Goal: Information Seeking & Learning: Find specific fact

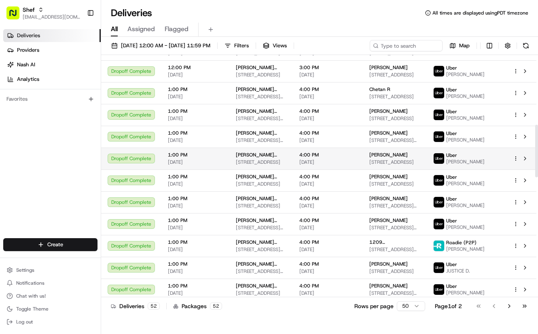
scroll to position [324, 0]
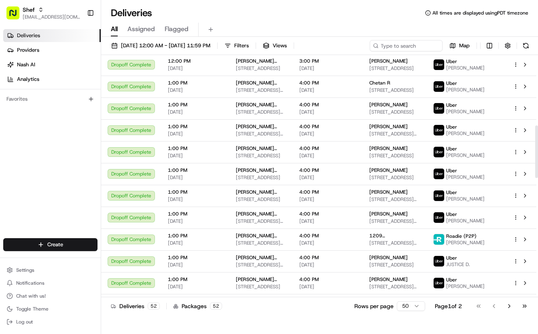
click at [370, 14] on div "Deliveries All times are displayed using PDT timezone" at bounding box center [319, 12] width 437 height 13
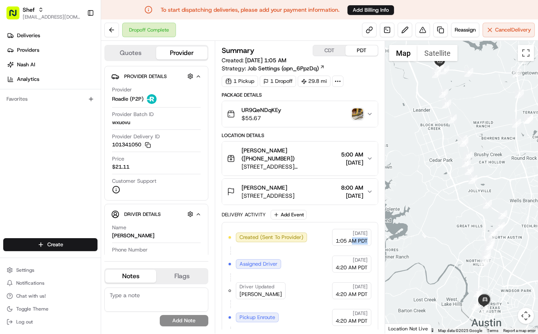
drag, startPoint x: 368, startPoint y: 233, endPoint x: 352, endPoint y: 233, distance: 15.4
click at [352, 233] on div "[DATE] 1:05 AM PDT" at bounding box center [351, 237] width 39 height 17
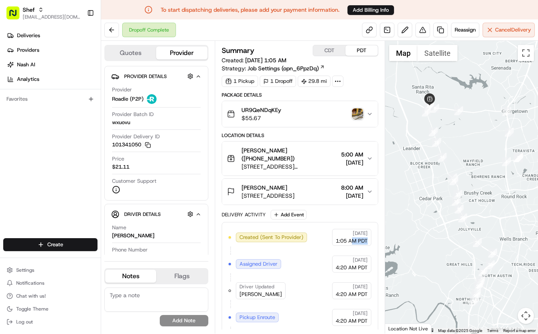
drag, startPoint x: 452, startPoint y: 212, endPoint x: 441, endPoint y: 253, distance: 43.0
click at [441, 253] on div at bounding box center [461, 187] width 153 height 293
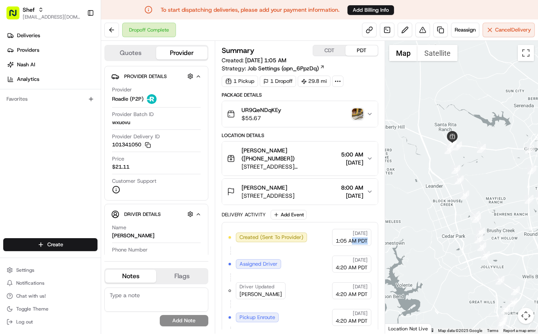
drag, startPoint x: 467, startPoint y: 144, endPoint x: 484, endPoint y: 172, distance: 33.1
click at [484, 172] on div at bounding box center [461, 187] width 153 height 293
click at [114, 30] on button at bounding box center [111, 30] width 15 height 15
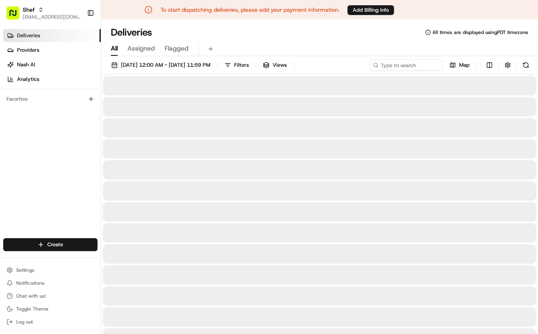
click at [316, 40] on div "All Assigned Flagged" at bounding box center [319, 47] width 437 height 17
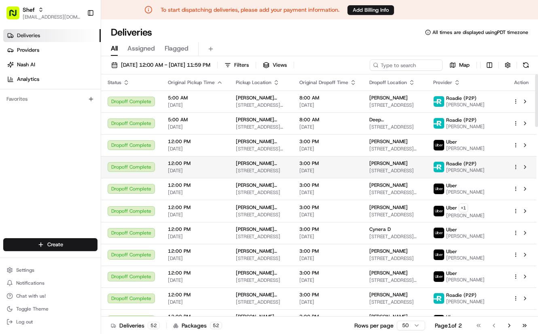
click at [206, 166] on span "12:00 PM" at bounding box center [195, 163] width 55 height 6
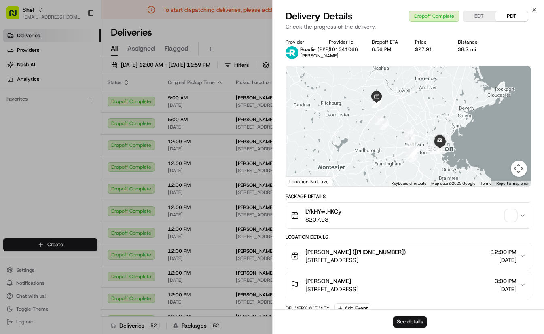
click at [413, 318] on button "See details" at bounding box center [410, 321] width 34 height 11
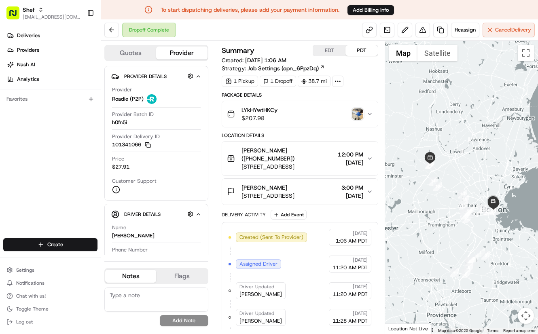
click at [373, 155] on icon "button" at bounding box center [370, 158] width 6 height 6
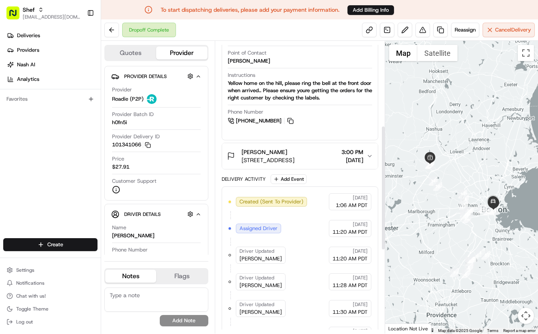
scroll to position [243, 0]
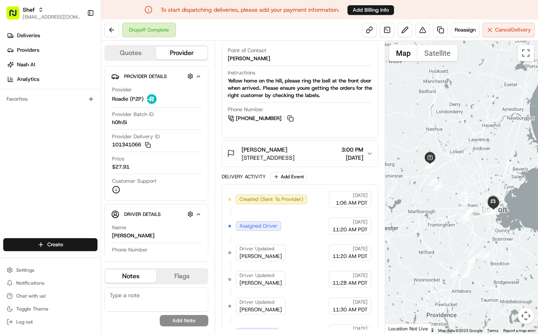
click at [371, 155] on icon "button" at bounding box center [370, 154] width 6 height 6
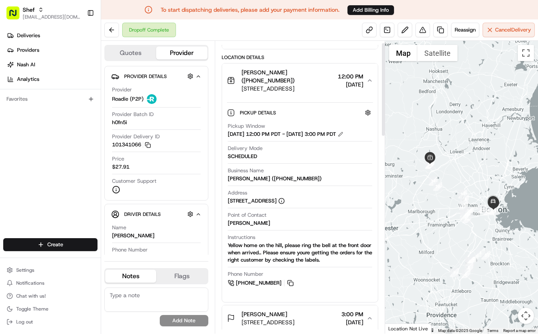
scroll to position [0, 0]
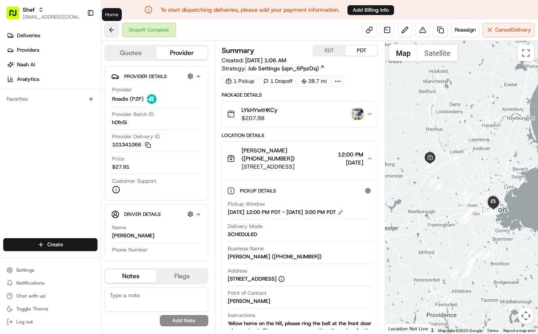
click at [111, 28] on button at bounding box center [111, 30] width 15 height 15
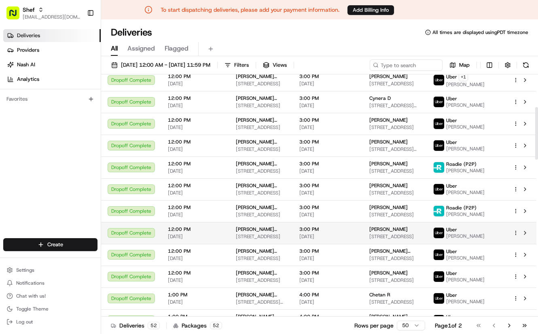
scroll to position [162, 0]
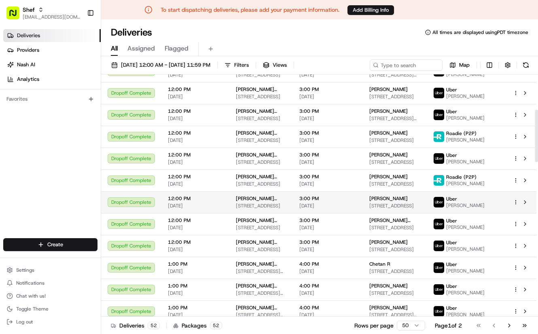
drag, startPoint x: 287, startPoint y: 206, endPoint x: 357, endPoint y: 213, distance: 71.1
click at [357, 213] on tr "Dropoff Complete 12:00 PM 08/18/2025 Sujata Puthussery (+17817386114) 21 Rangel…" at bounding box center [318, 202] width 435 height 22
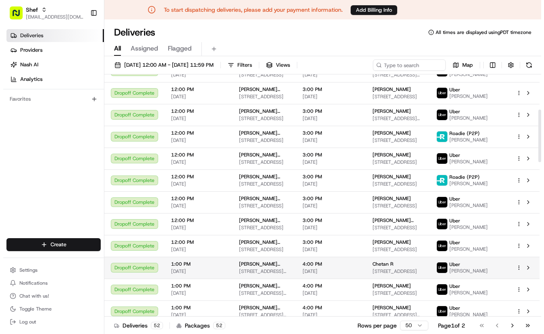
scroll to position [243, 0]
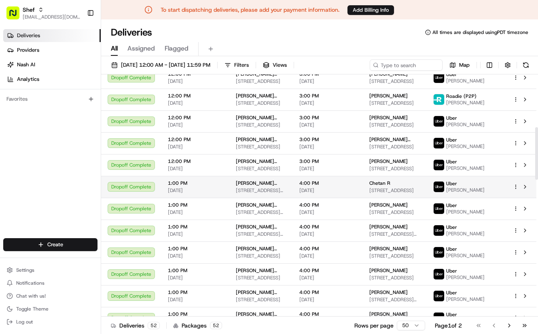
click at [289, 190] on td "Rajni Chatha (+19298000322) 2101 Kauffman Lp #7207, Georgetown, TX 78628, USA" at bounding box center [261, 187] width 64 height 22
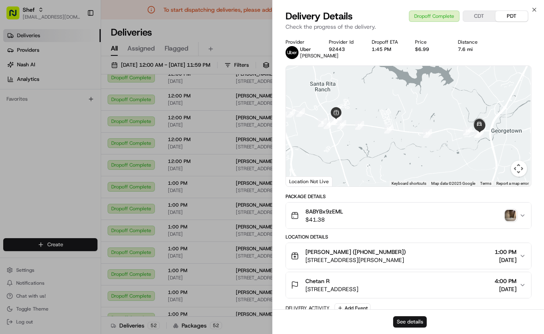
click at [414, 319] on button "See details" at bounding box center [410, 321] width 34 height 11
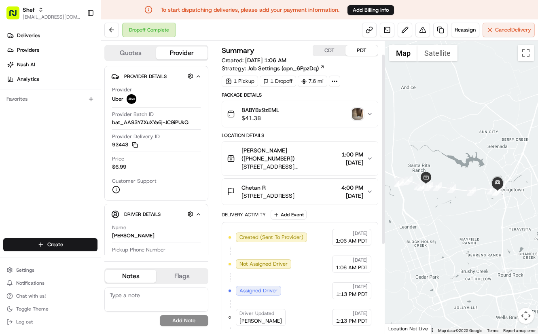
scroll to position [40, 0]
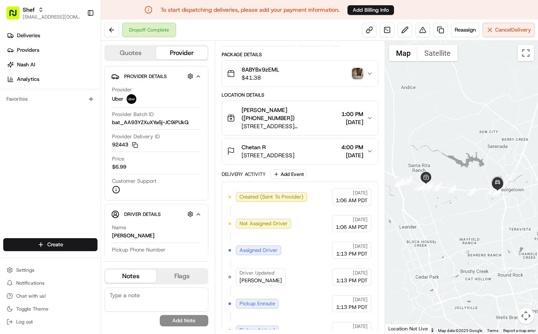
click at [368, 139] on button "Chetan R 2300 Wolf Ranch Parkway #2202, Georgetown, TX 78628, USA 4:00 PM 08/18…" at bounding box center [300, 151] width 156 height 26
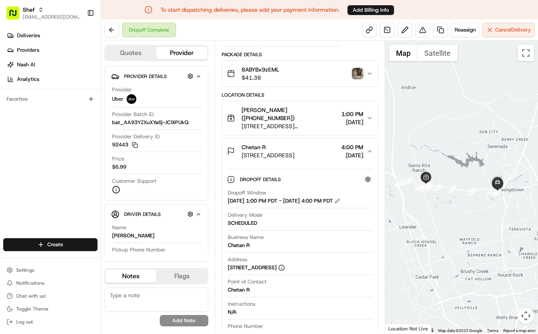
click at [370, 115] on icon "button" at bounding box center [370, 118] width 6 height 6
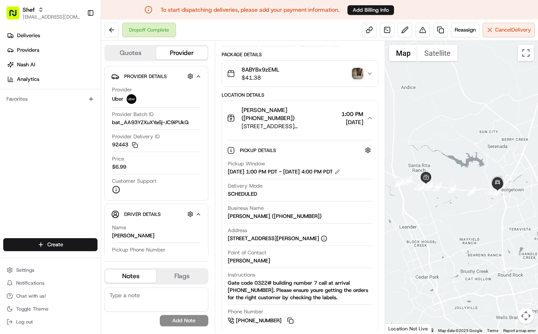
click at [371, 115] on icon "button" at bounding box center [370, 118] width 6 height 6
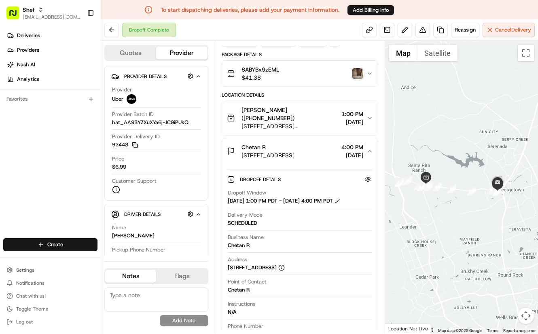
click at [368, 148] on icon "button" at bounding box center [370, 151] width 6 height 6
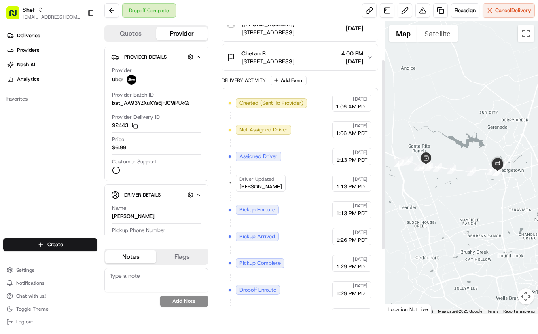
scroll to position [0, 0]
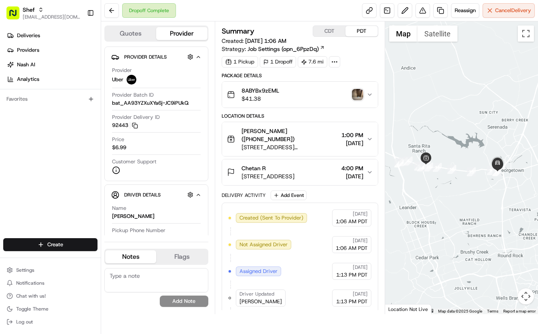
click at [367, 169] on icon "button" at bounding box center [370, 172] width 6 height 6
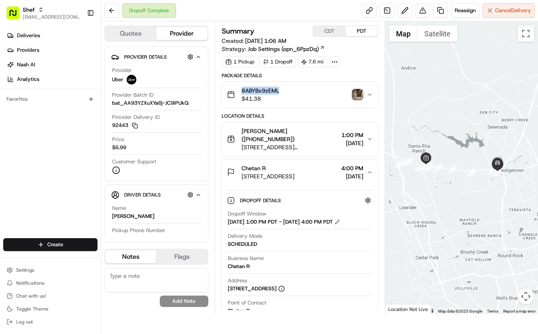
copy span "8ABYBx9zEML"
drag, startPoint x: 281, startPoint y: 89, endPoint x: 243, endPoint y: 90, distance: 38.0
click at [243, 90] on div "8ABYBx9zEML $41.38" at bounding box center [297, 95] width 140 height 16
